Goal: Task Accomplishment & Management: Use online tool/utility

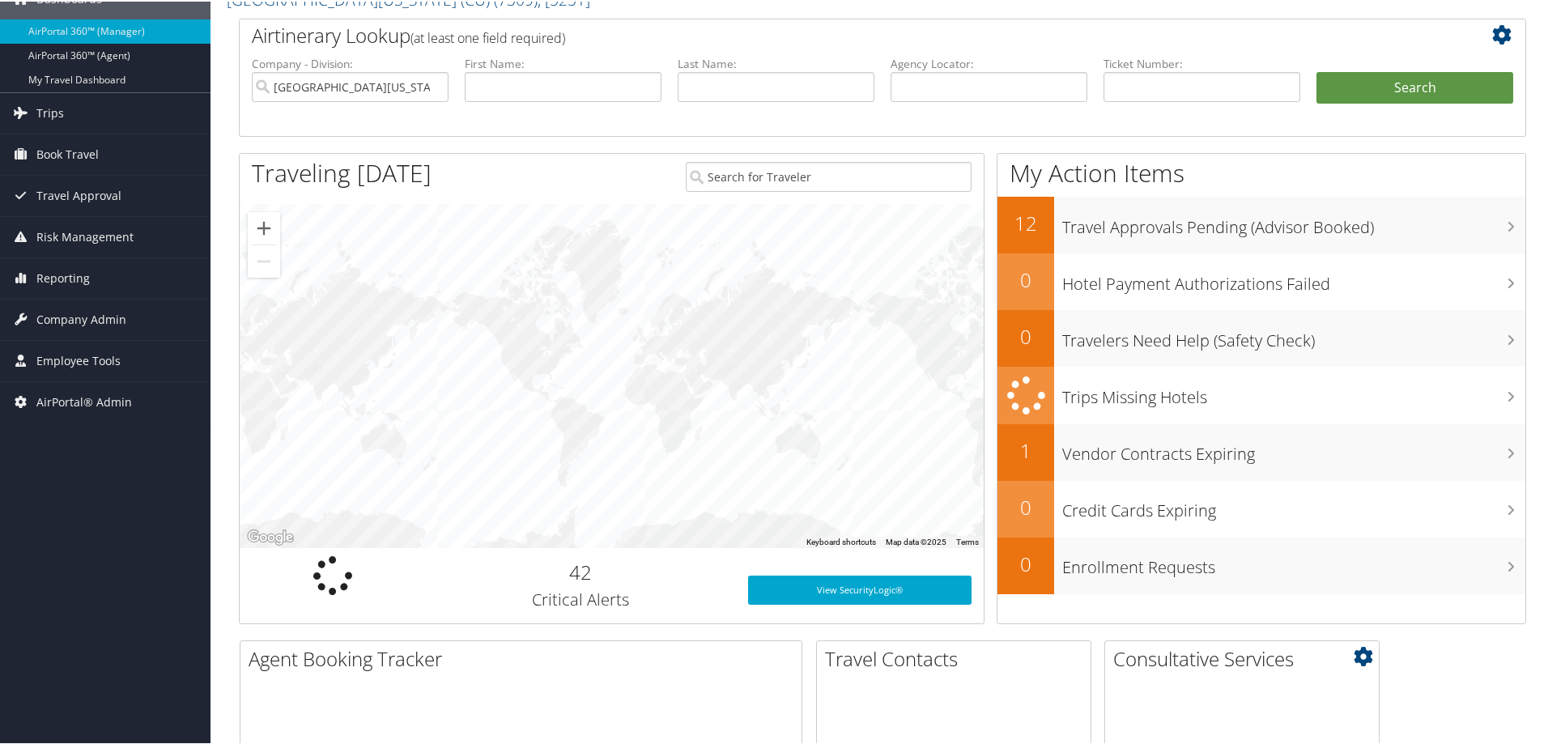
scroll to position [81, 0]
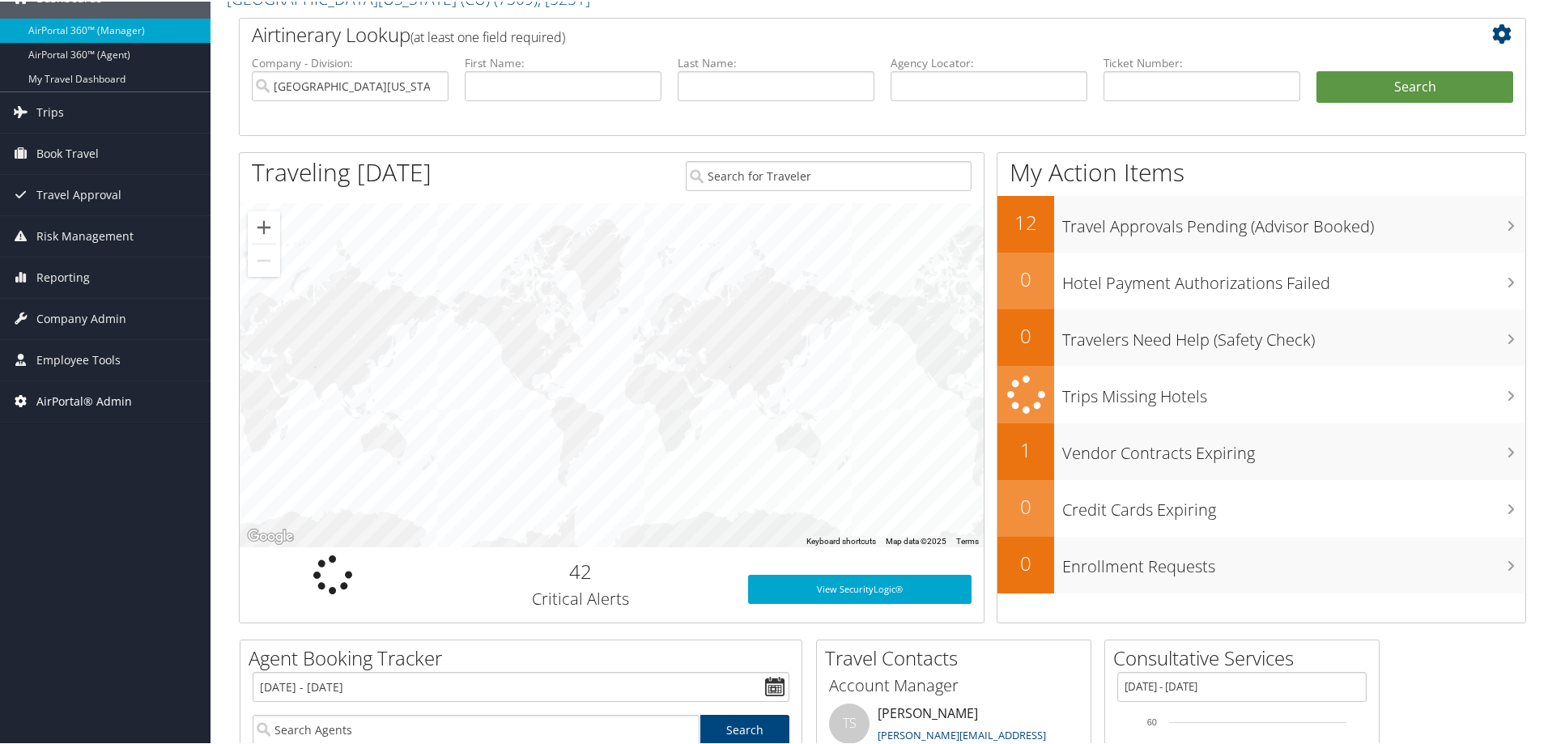
click at [88, 410] on span "AirPortal® Admin" at bounding box center [84, 400] width 96 height 40
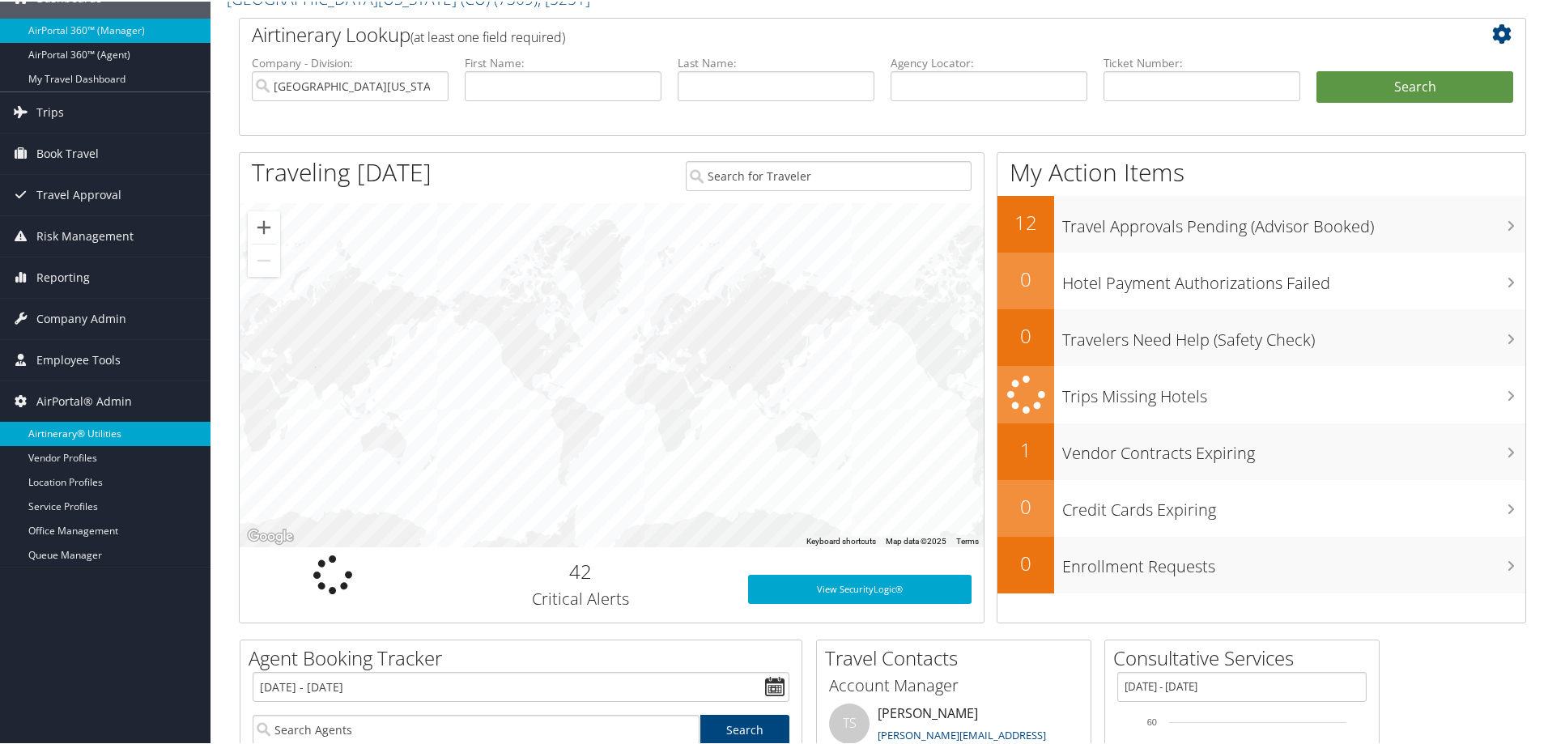
click at [98, 442] on link "Airtinerary® Utilities" at bounding box center [105, 432] width 211 height 24
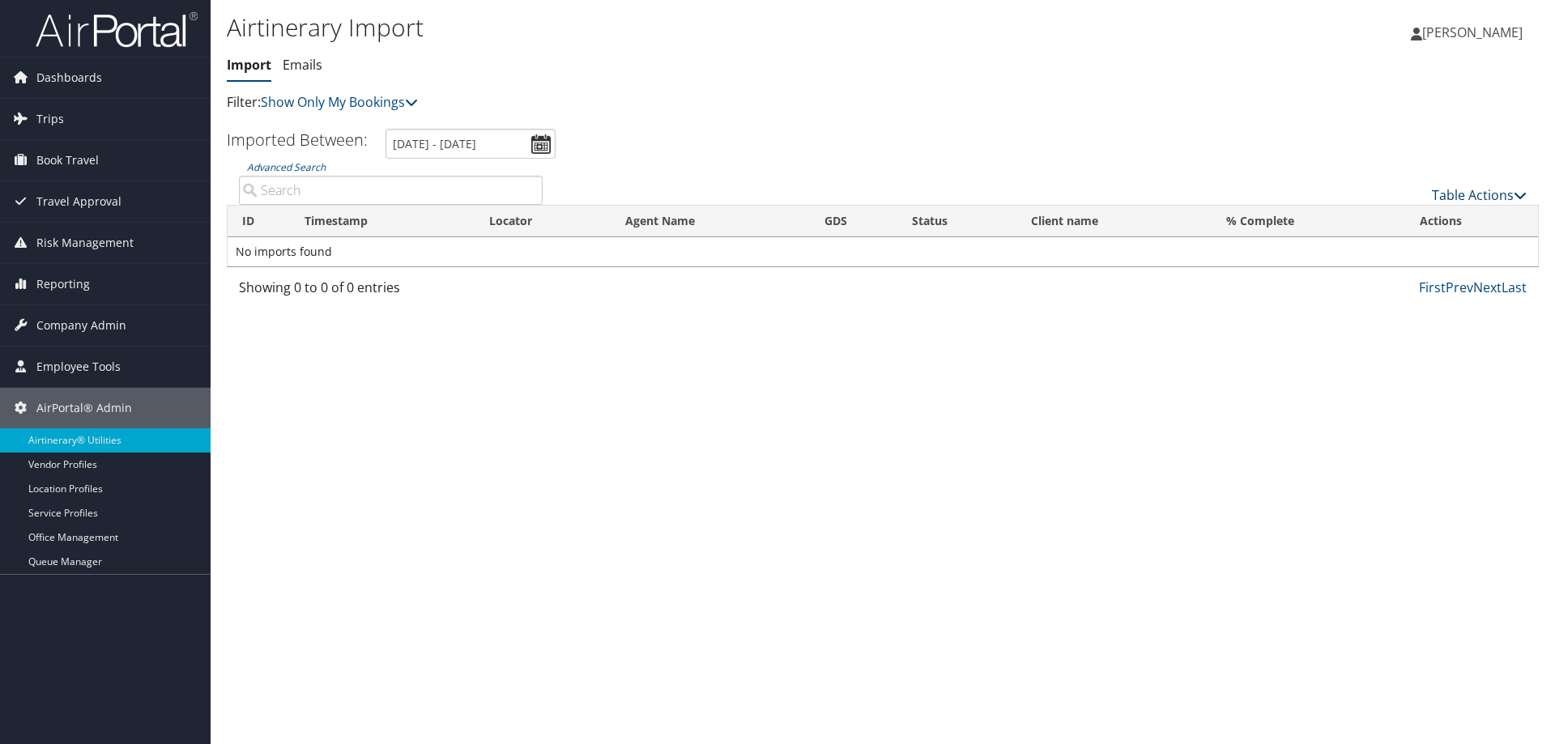
click at [1484, 195] on link "Table Actions" at bounding box center [1479, 195] width 95 height 18
click at [1394, 240] on link "Import Itinerary" at bounding box center [1424, 248] width 213 height 28
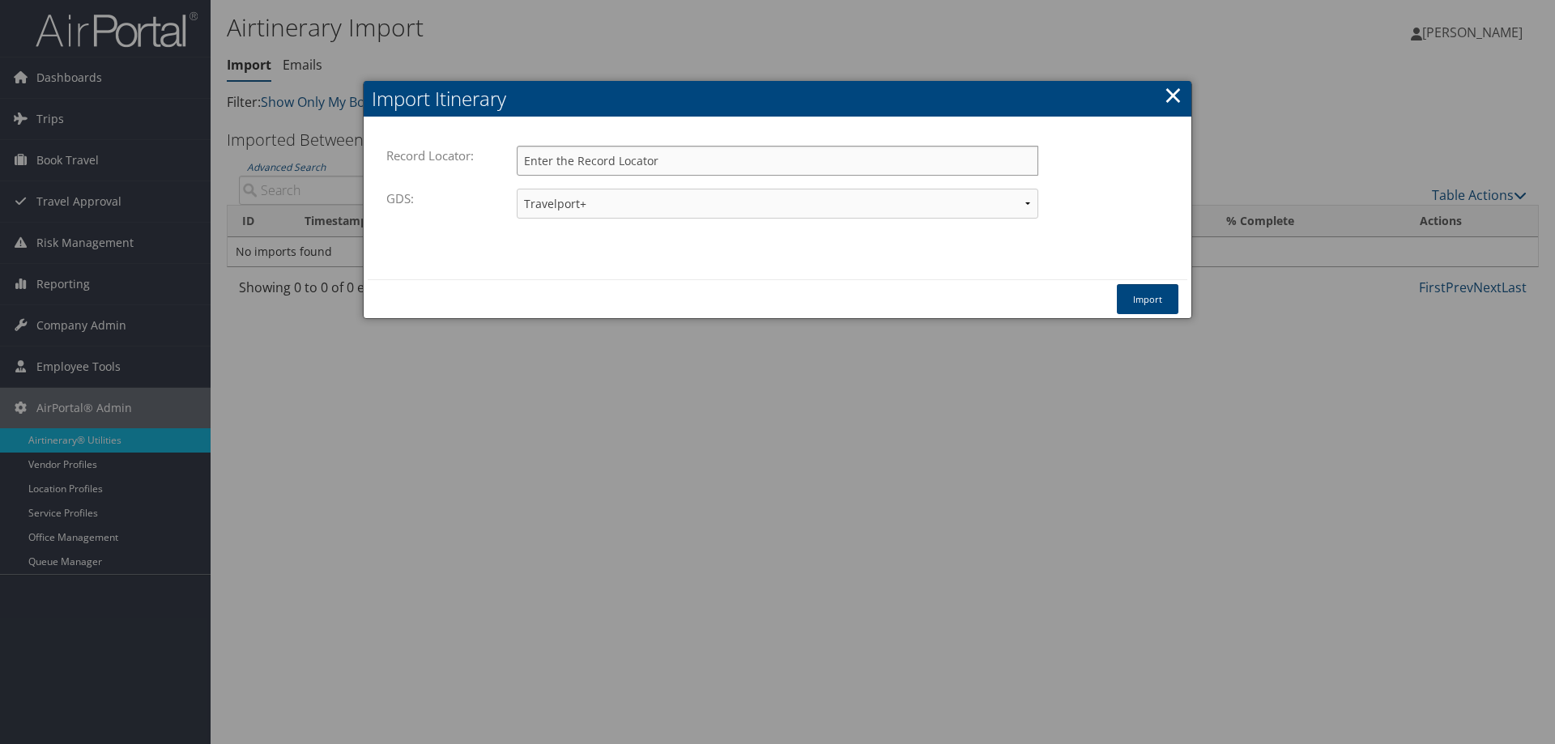
click at [568, 163] on input "Record Locator:" at bounding box center [777, 161] width 521 height 30
paste input "DL5Q7K"
type input "DL5Q7K"
click at [1137, 307] on button "Import" at bounding box center [1148, 299] width 62 height 30
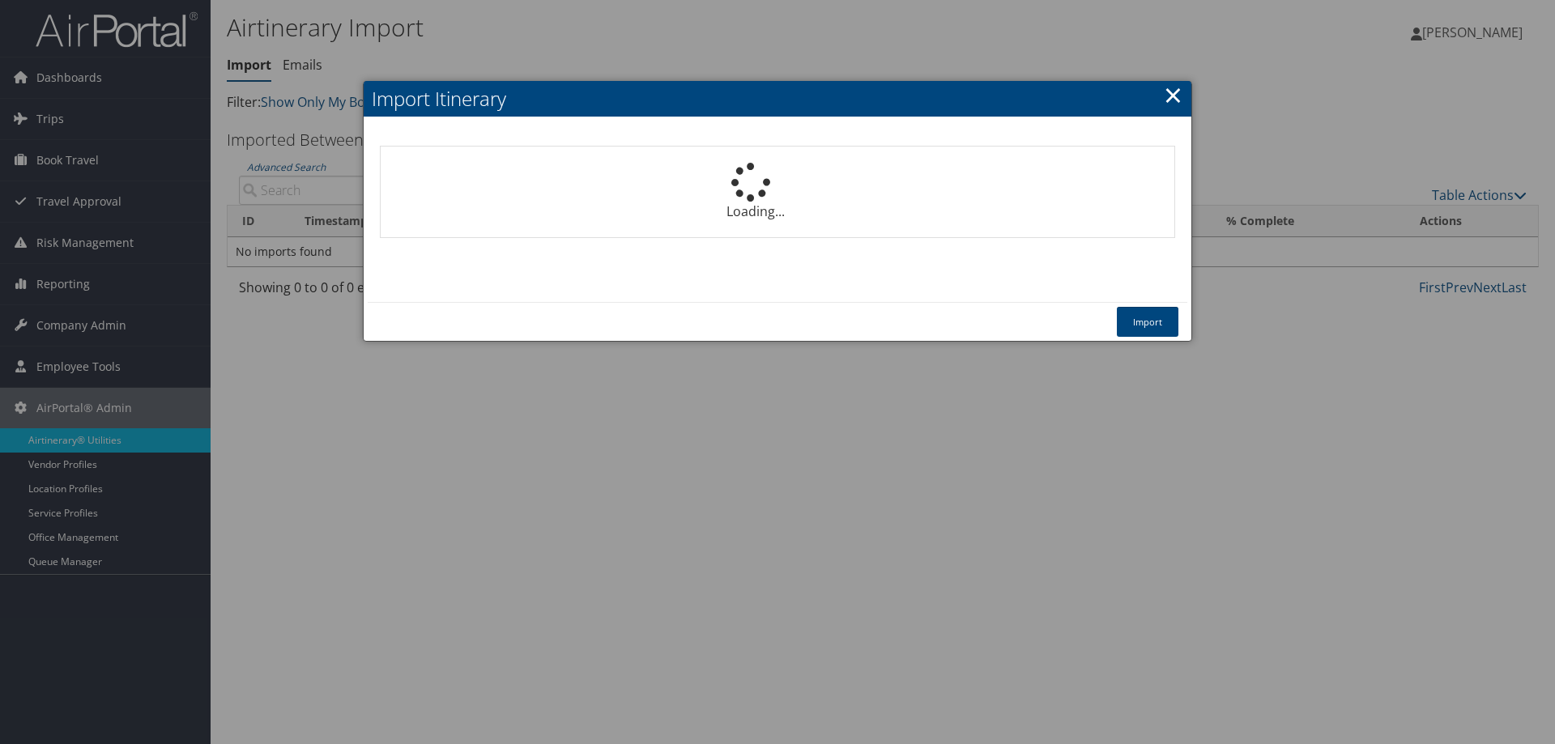
select select "1P"
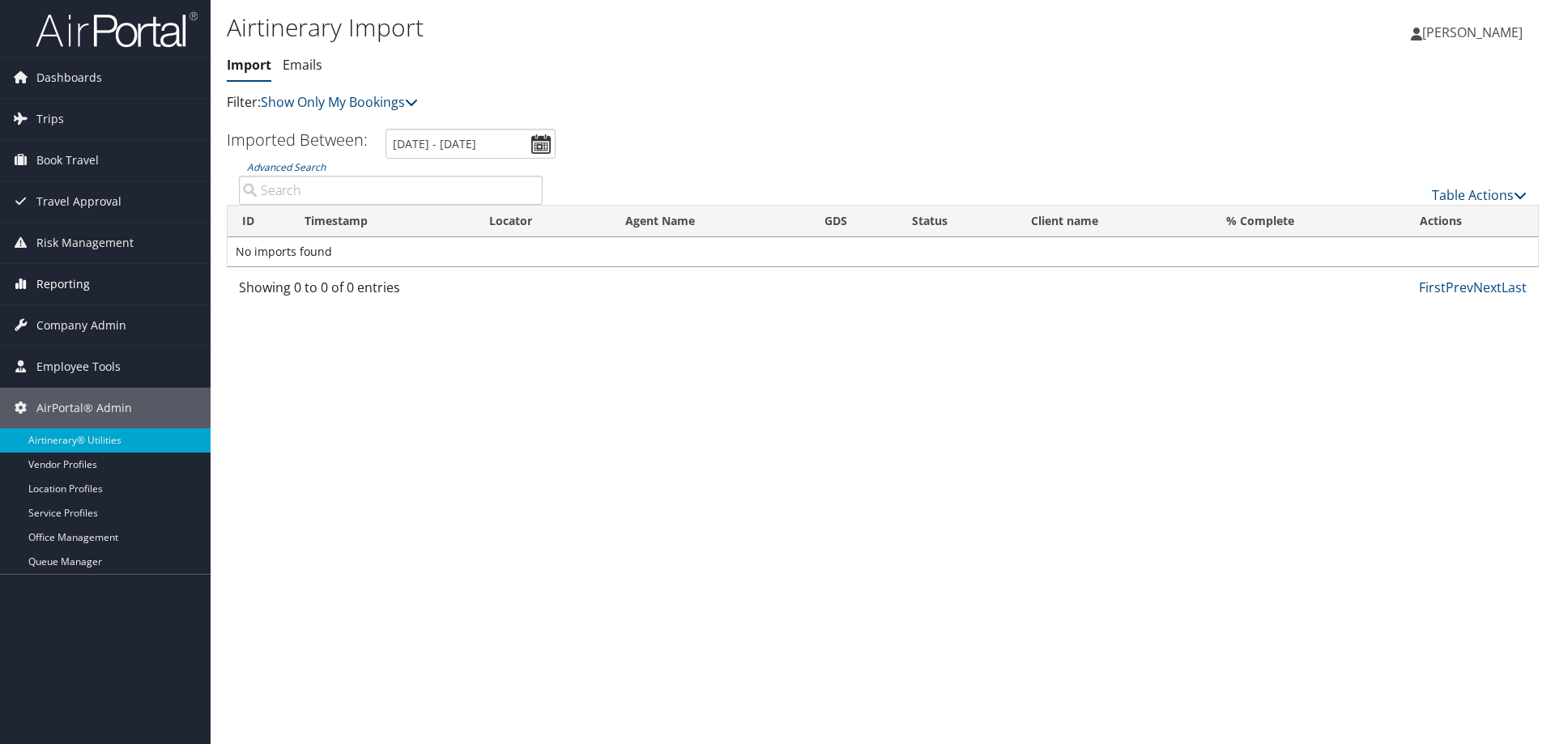
click at [86, 291] on span "Reporting" at bounding box center [62, 284] width 53 height 40
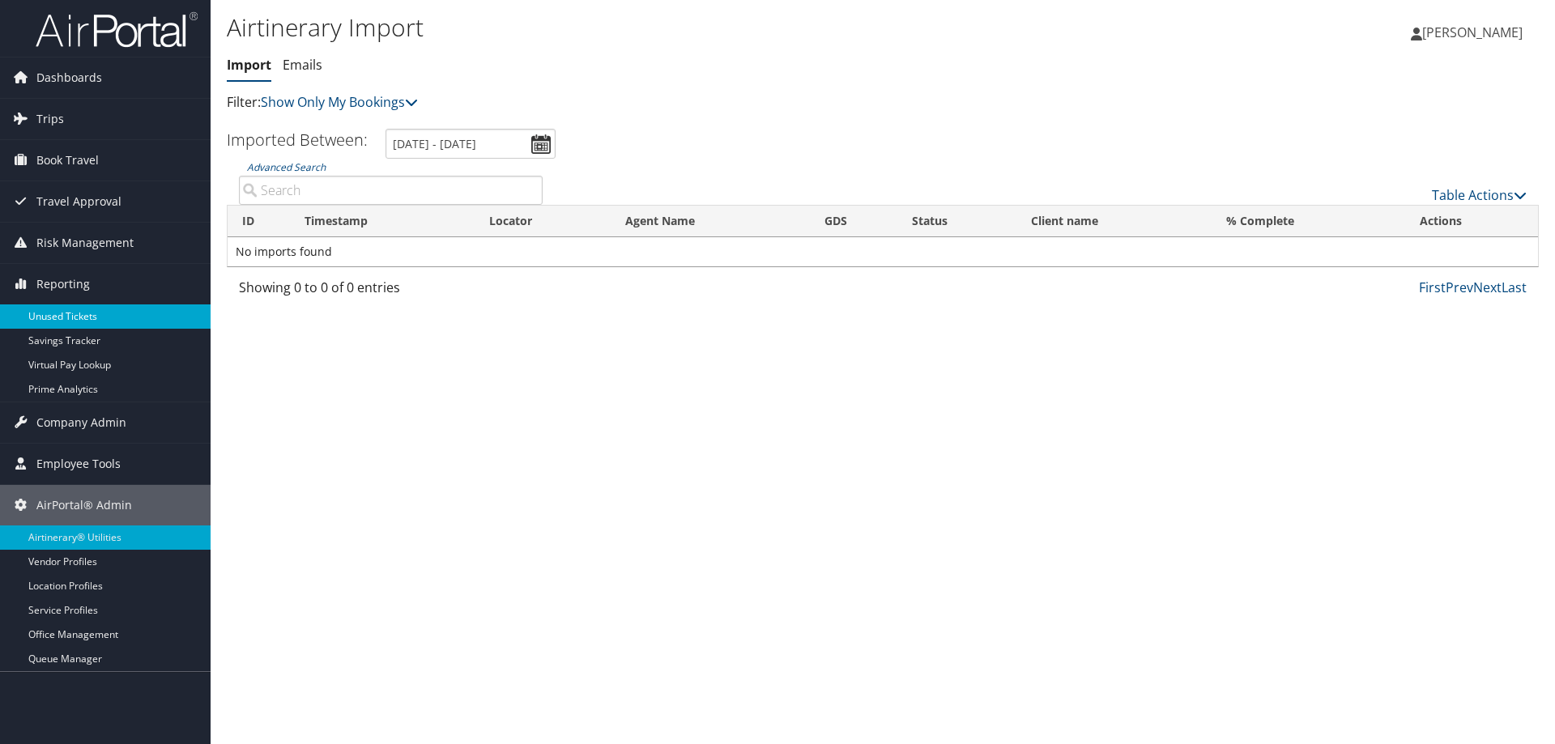
click at [86, 321] on link "Unused Tickets" at bounding box center [105, 316] width 211 height 24
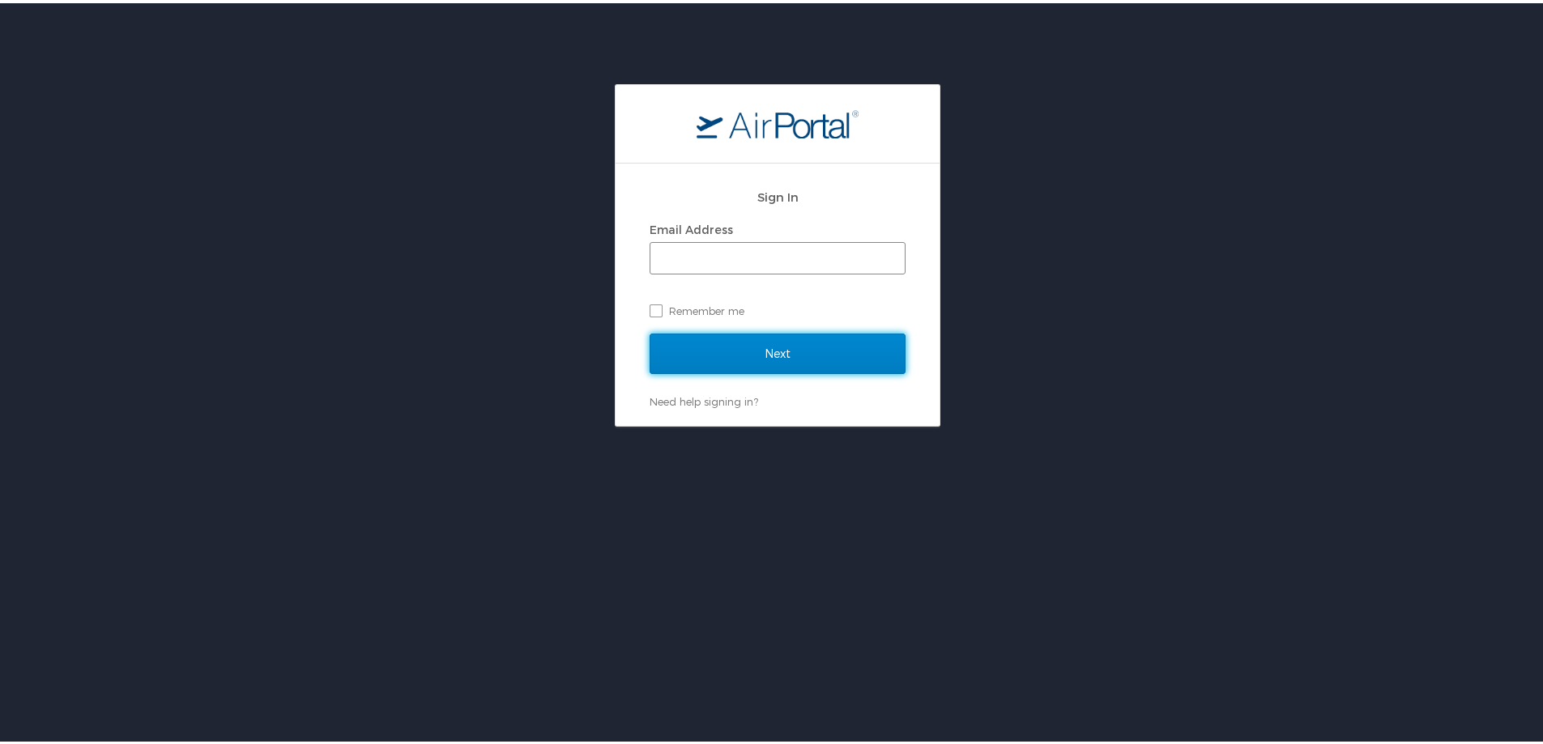
click at [721, 359] on input "Next" at bounding box center [777, 350] width 256 height 40
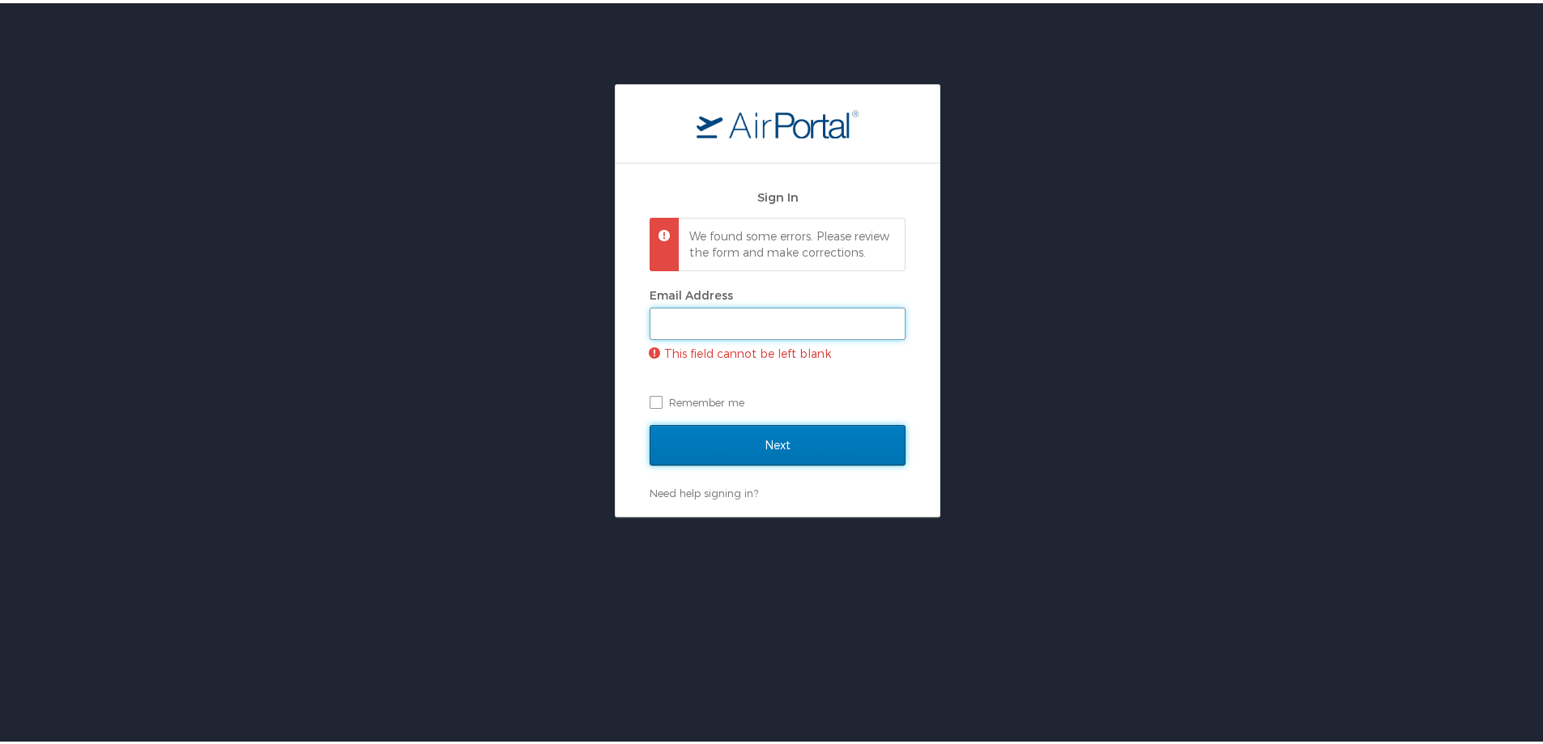
click at [708, 336] on input "Email Address" at bounding box center [777, 320] width 254 height 31
type input "josh.phelan@cbtravel.com"
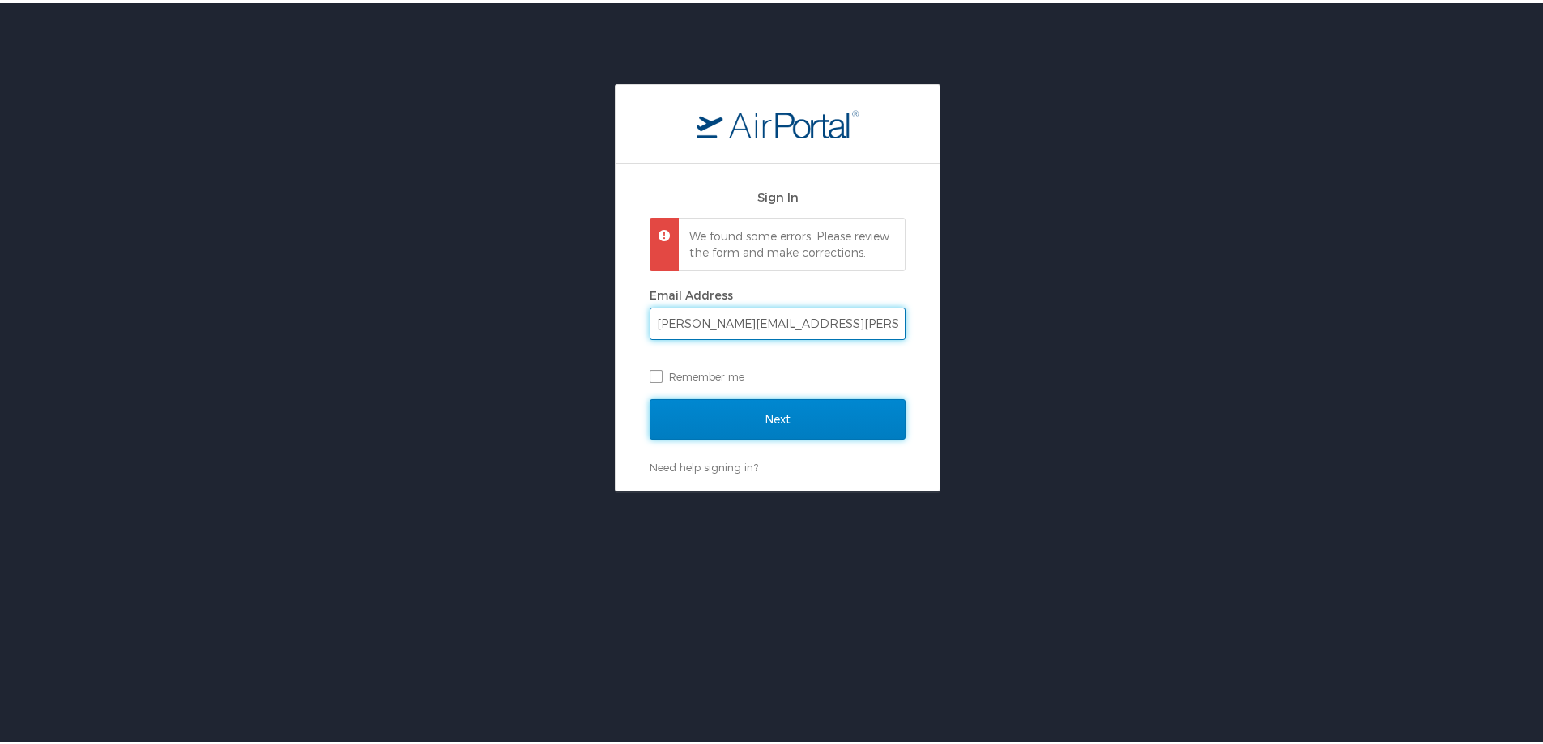
click at [732, 427] on input "Next" at bounding box center [777, 416] width 256 height 40
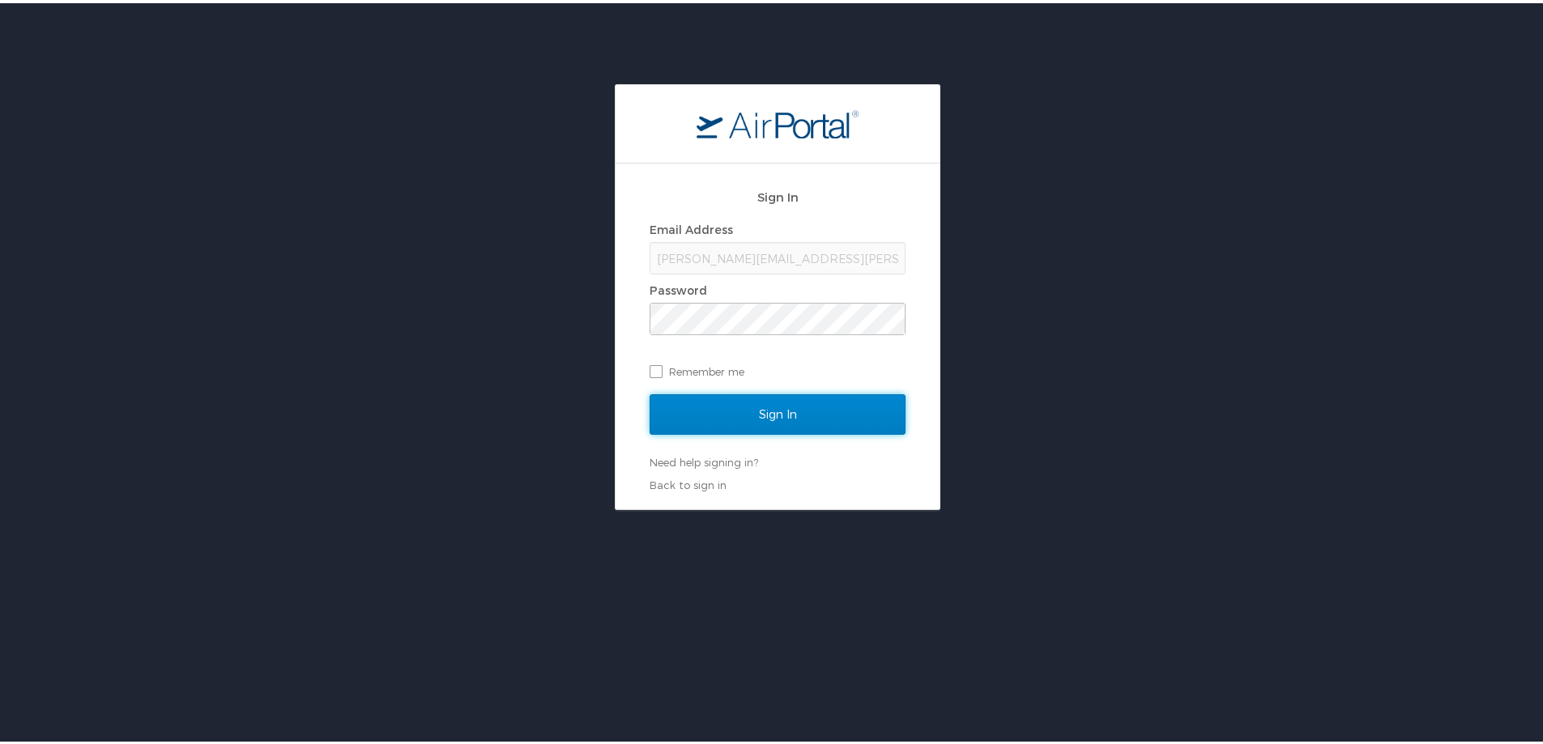
click at [737, 423] on input "Sign In" at bounding box center [777, 411] width 256 height 40
